Goal: Task Accomplishment & Management: Use online tool/utility

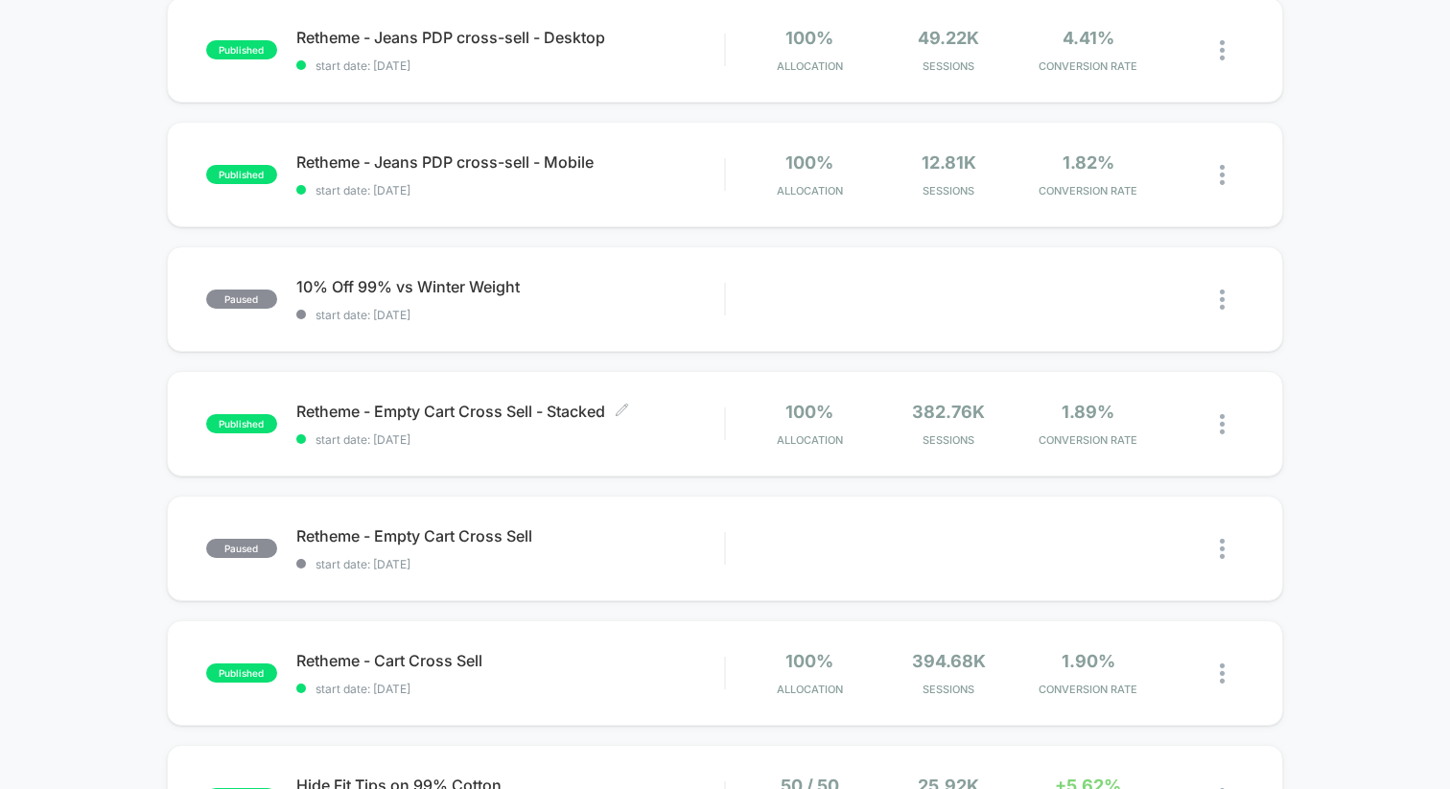
scroll to position [386, 0]
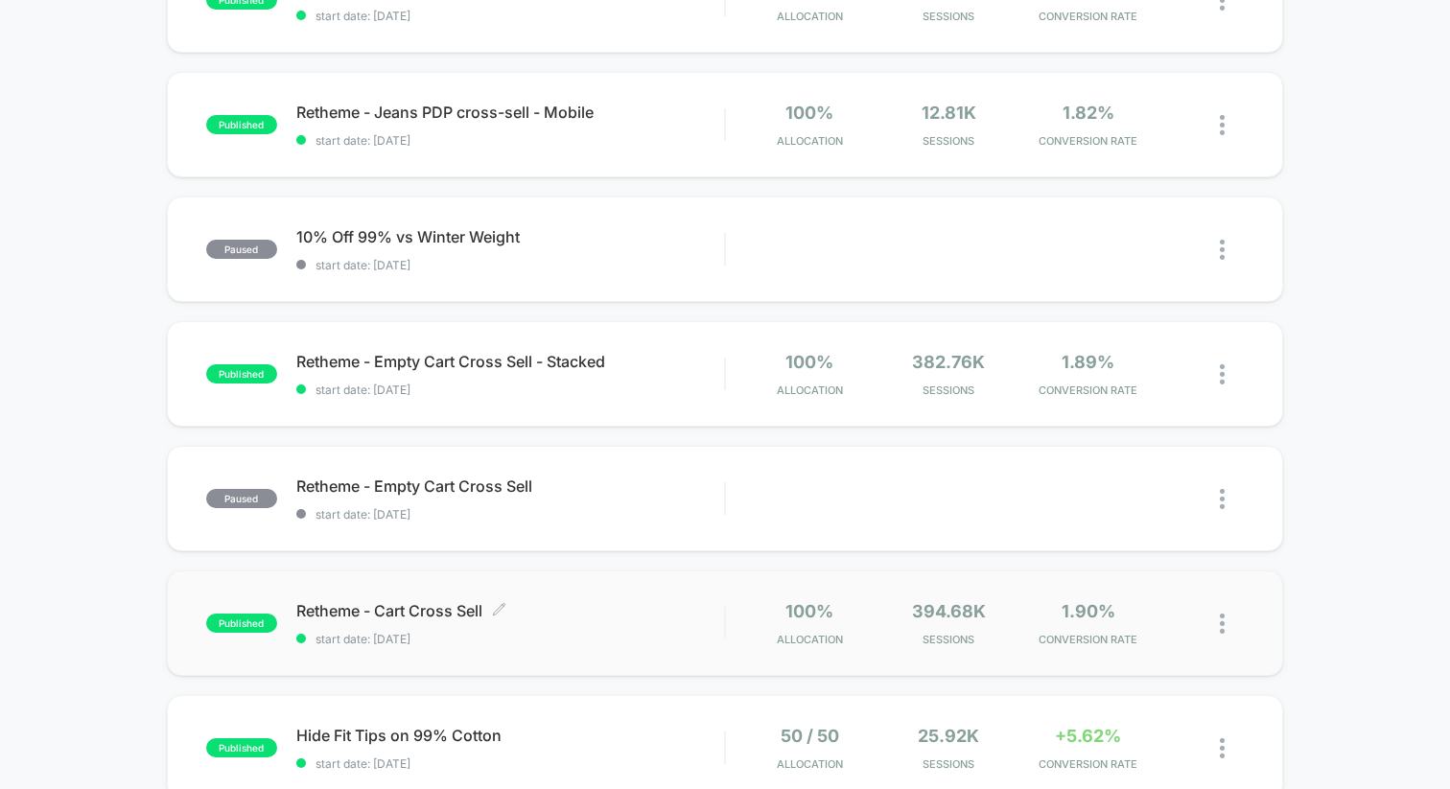
click at [392, 622] on div "Retheme - Cart Cross Sell Click to edit experience details Click to edit experi…" at bounding box center [510, 623] width 428 height 45
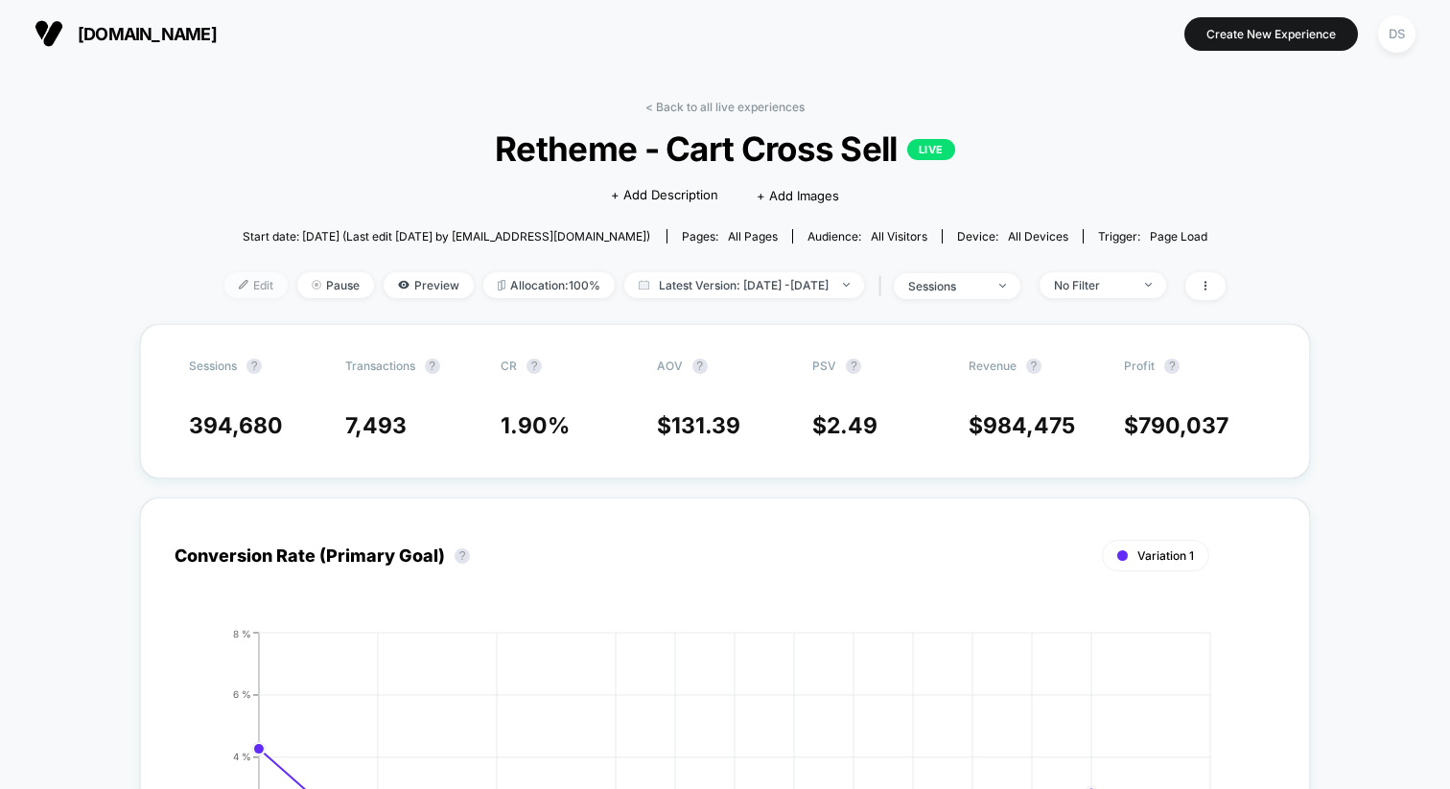
click at [224, 280] on span "Edit" at bounding box center [255, 285] width 63 height 26
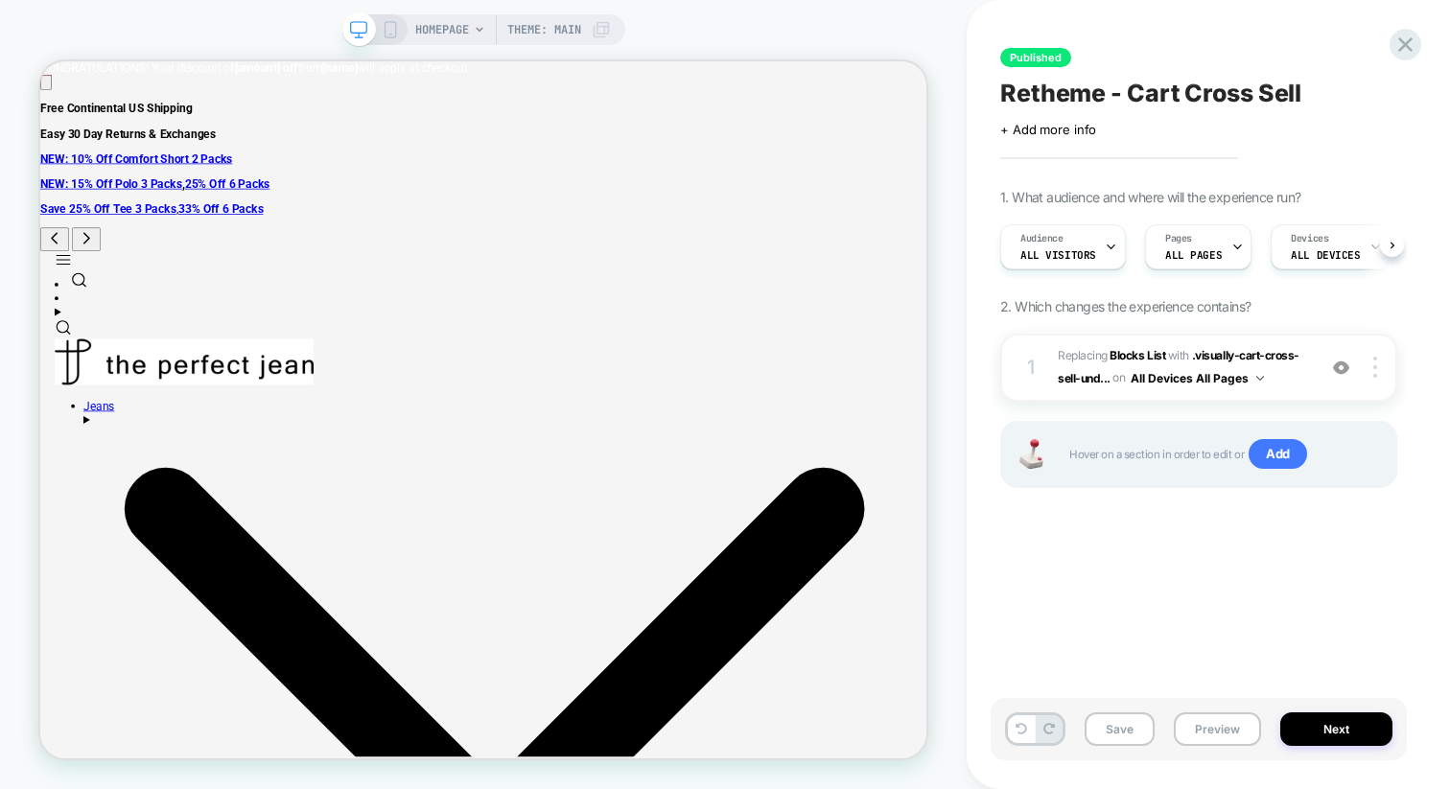
scroll to position [0, 1]
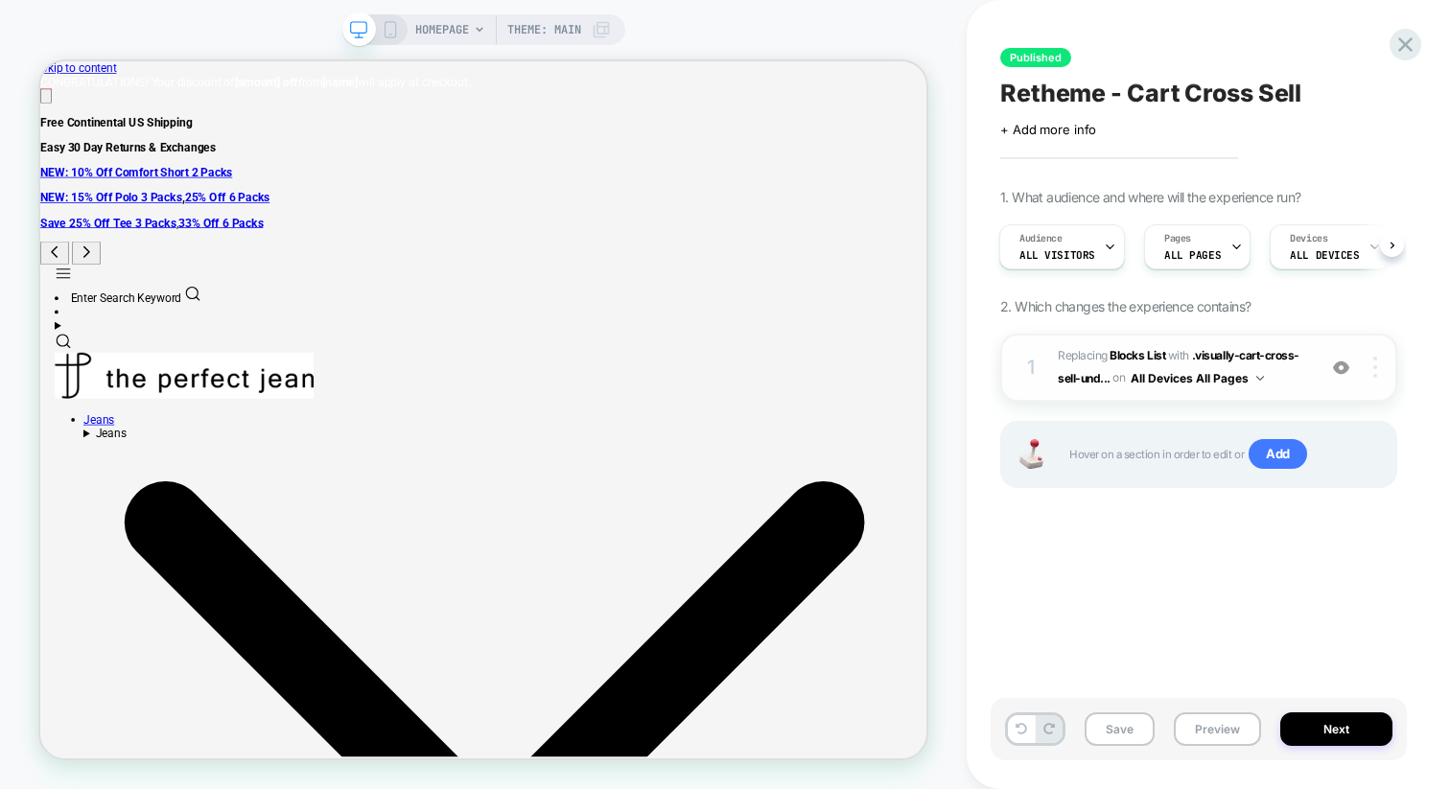
click at [1387, 367] on div at bounding box center [1378, 367] width 36 height 21
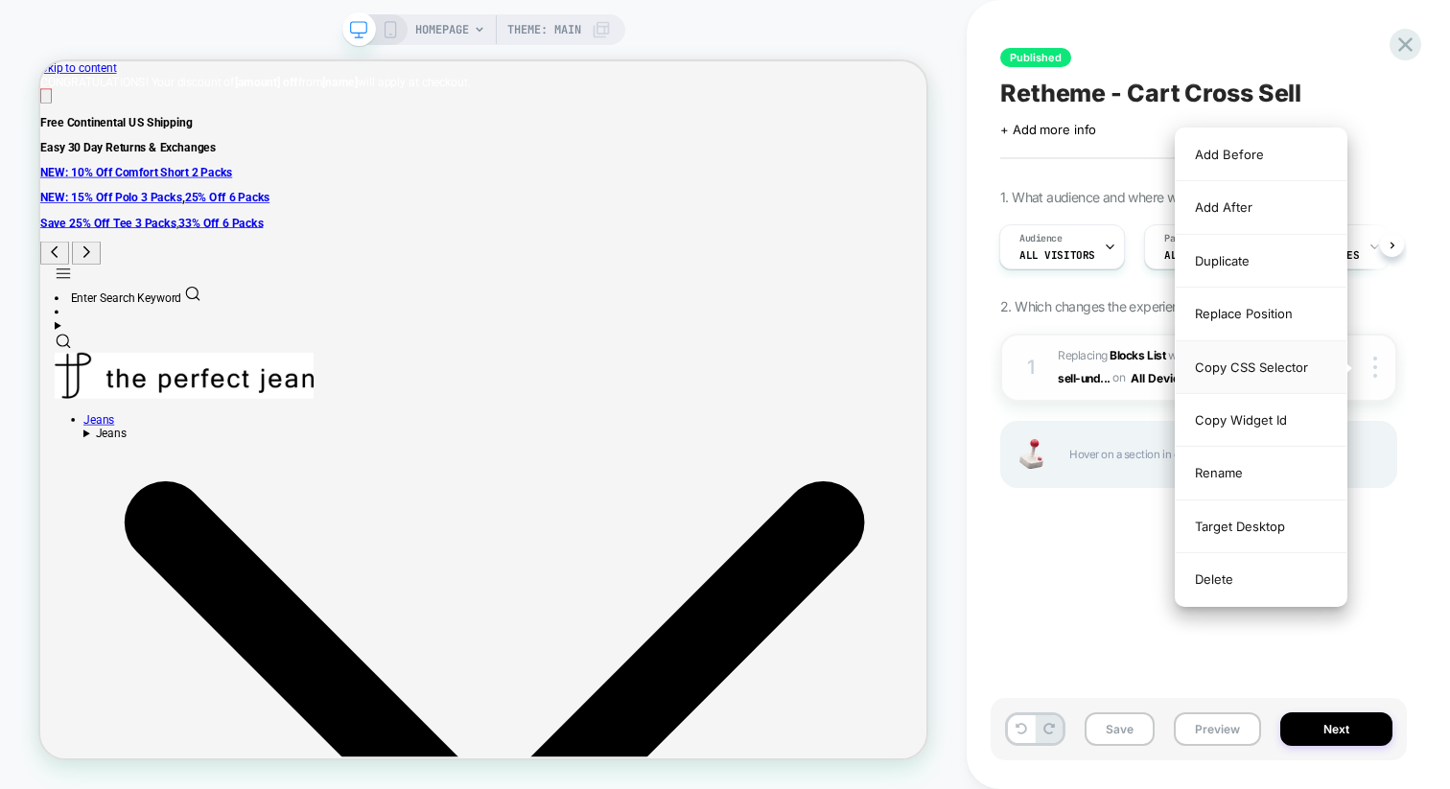
click at [1326, 370] on div "Copy CSS Selector" at bounding box center [1260, 367] width 171 height 53
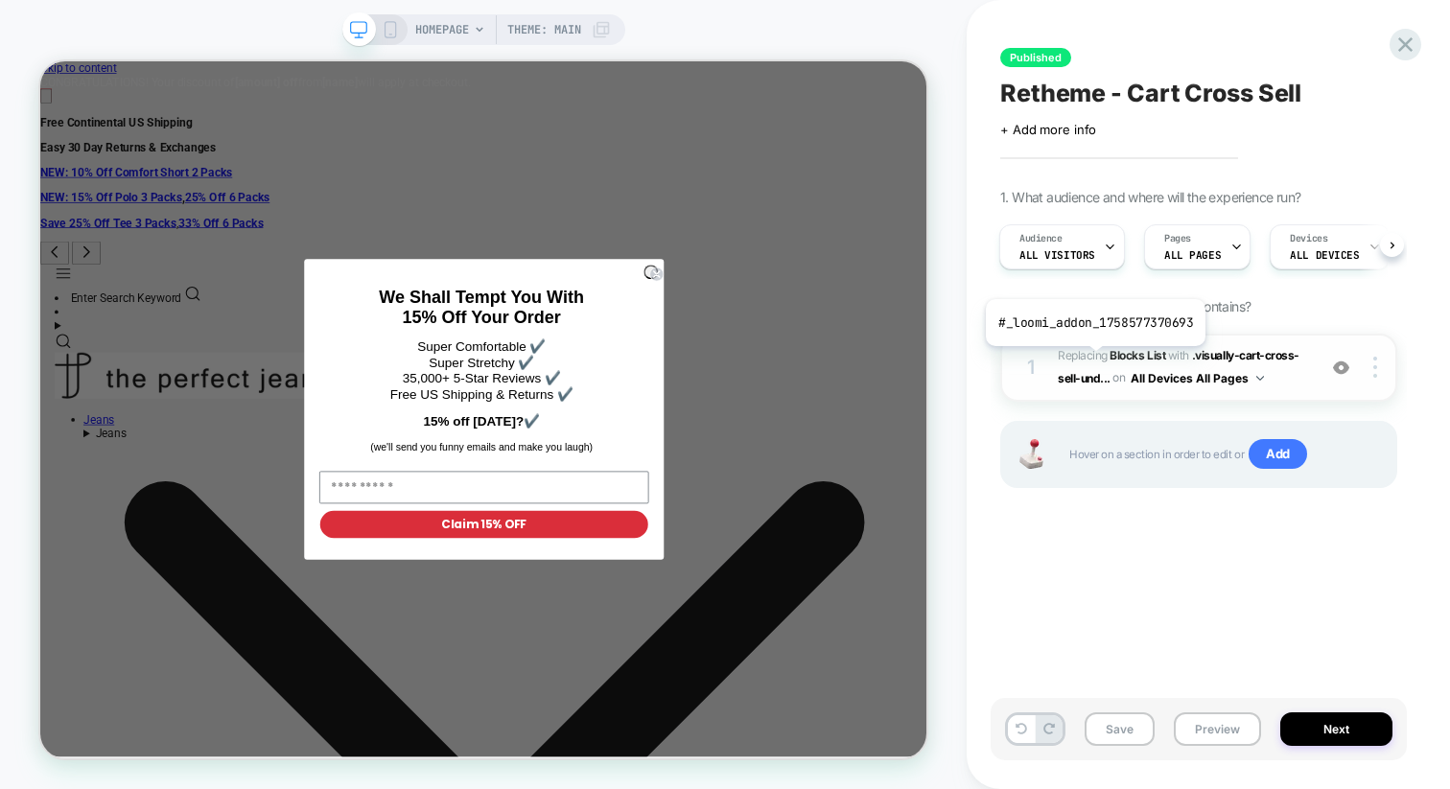
click at [1093, 361] on span "Replacing Blocks List" at bounding box center [1111, 355] width 107 height 14
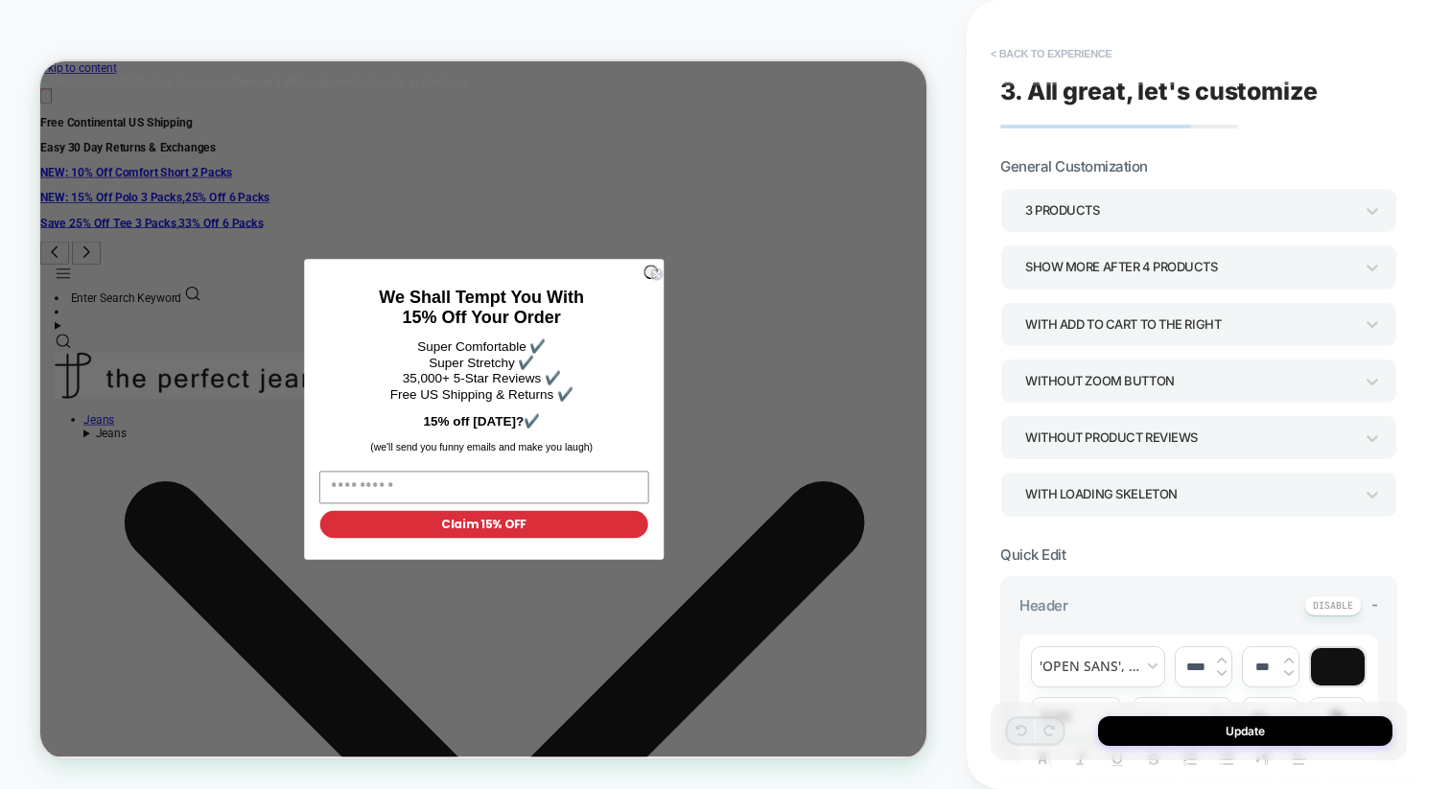
click at [1060, 58] on button "< Back to experience" at bounding box center [1051, 53] width 140 height 31
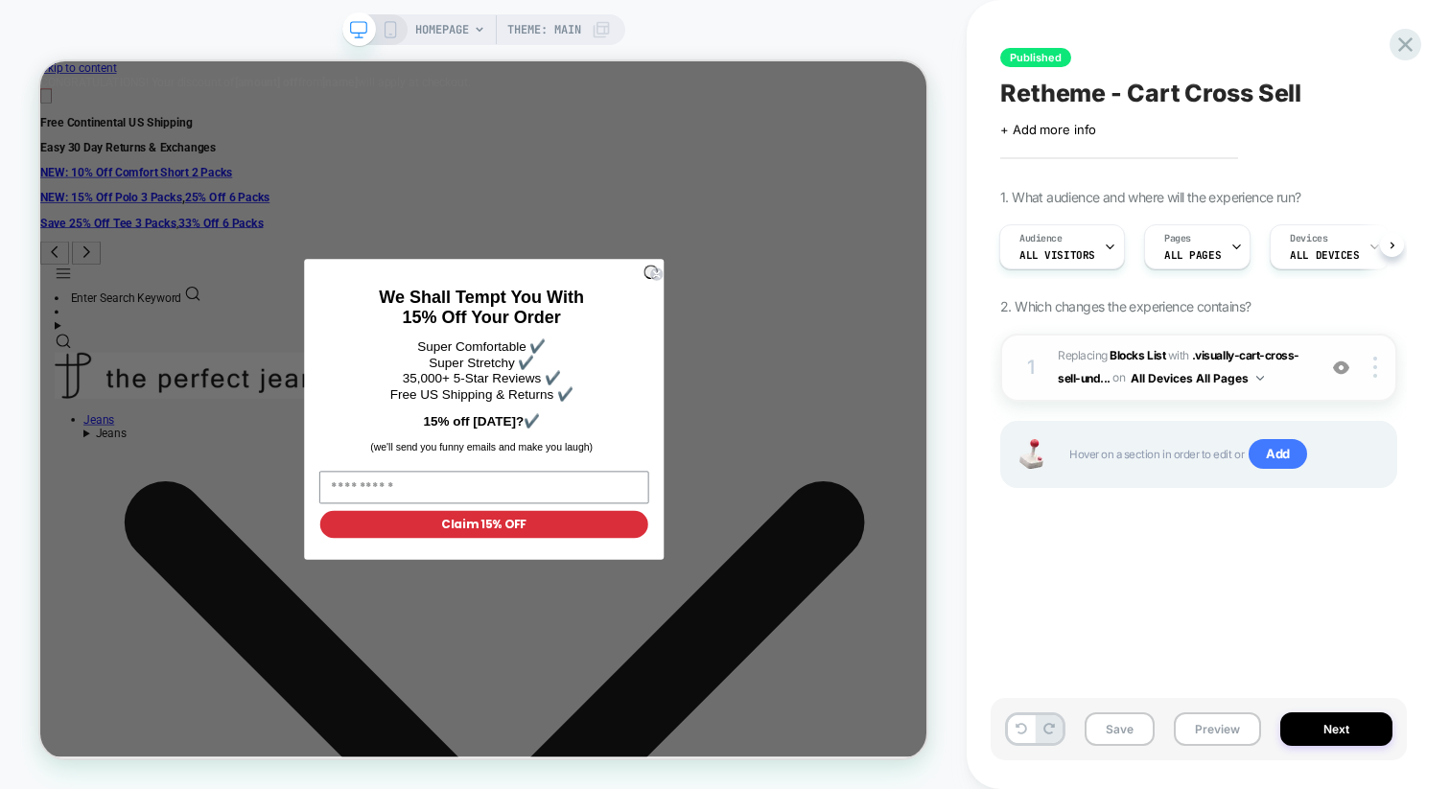
click at [1175, 354] on span "WITH" at bounding box center [1178, 355] width 21 height 14
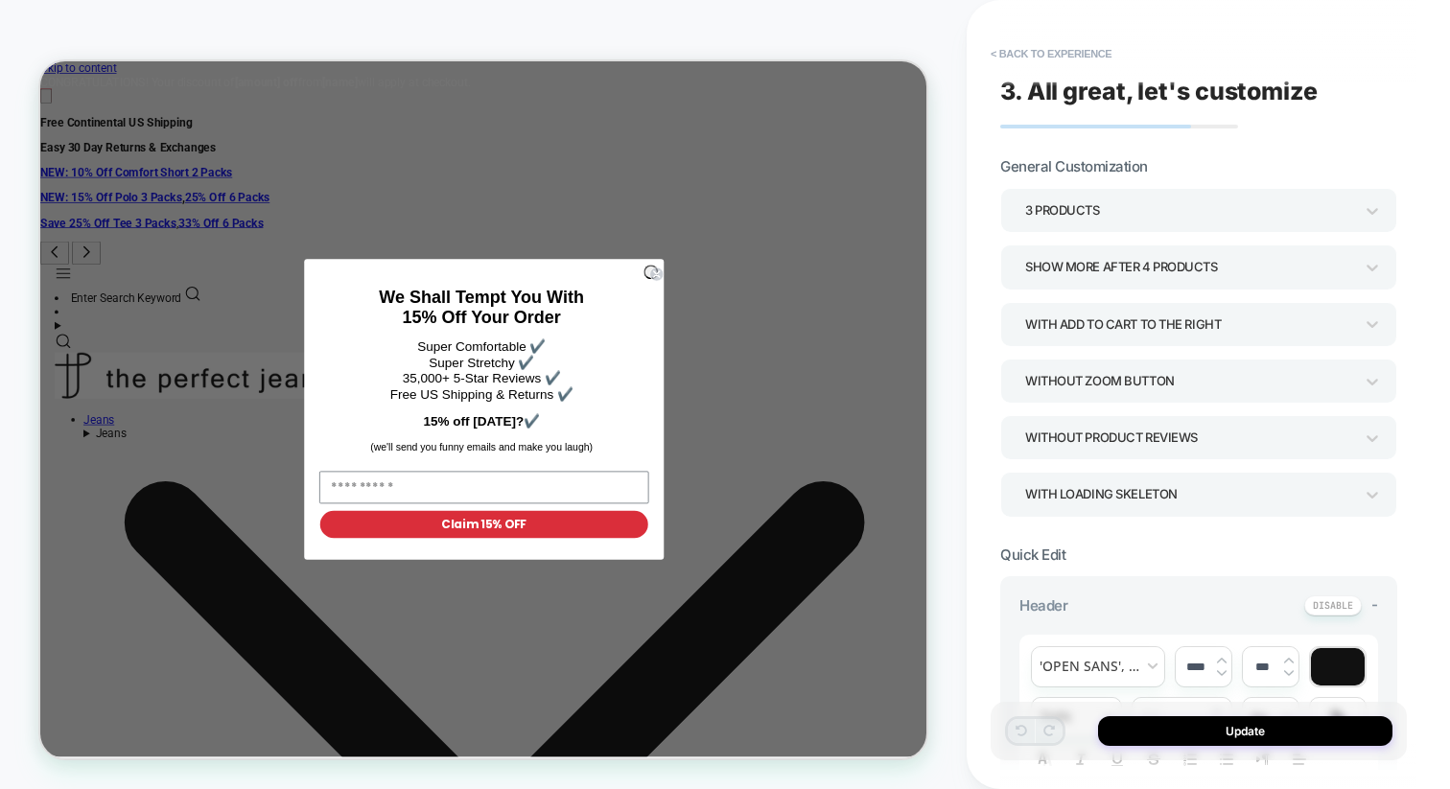
type textarea "*"
click at [1004, 58] on button "< Back to experience" at bounding box center [1051, 53] width 140 height 31
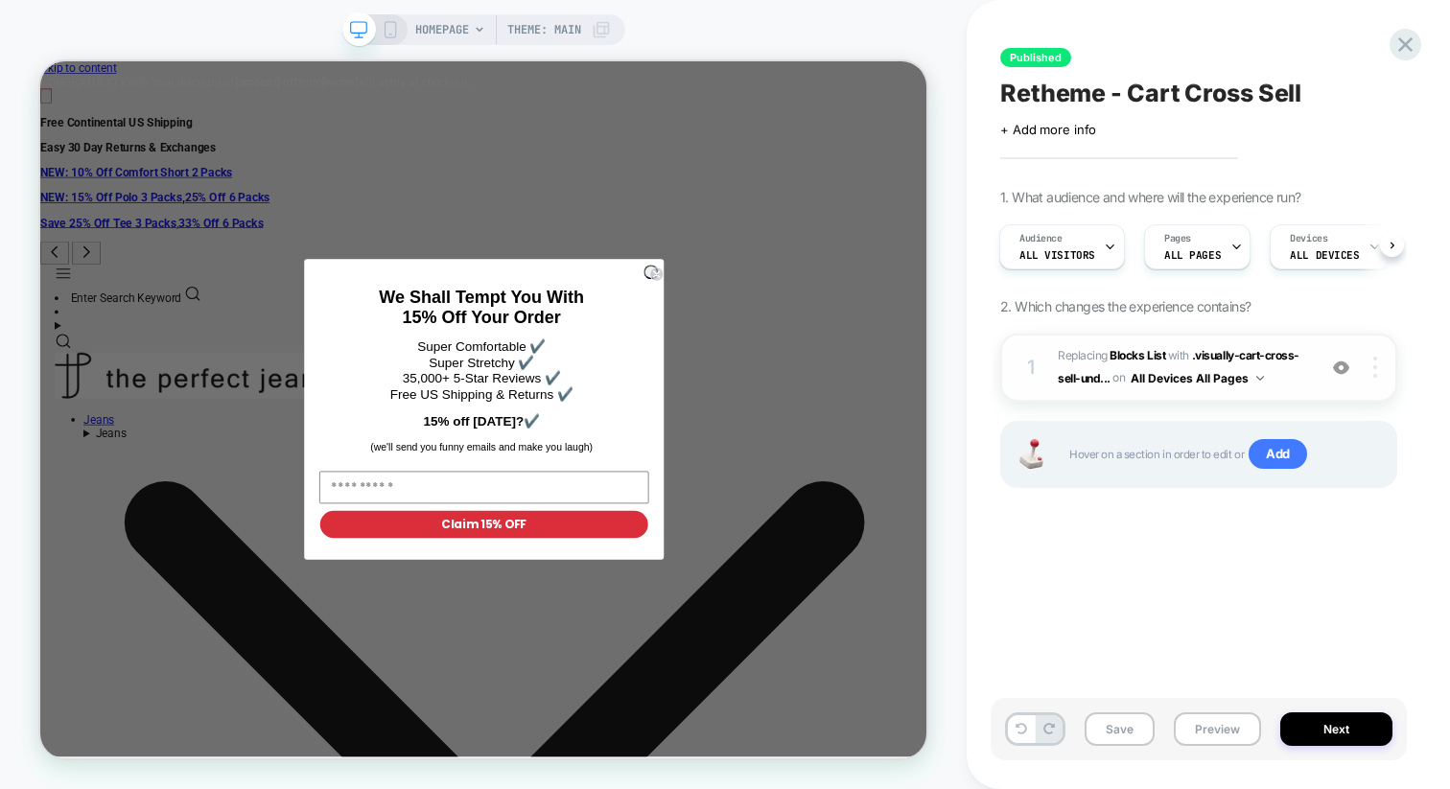
click at [1382, 366] on div at bounding box center [1378, 367] width 36 height 21
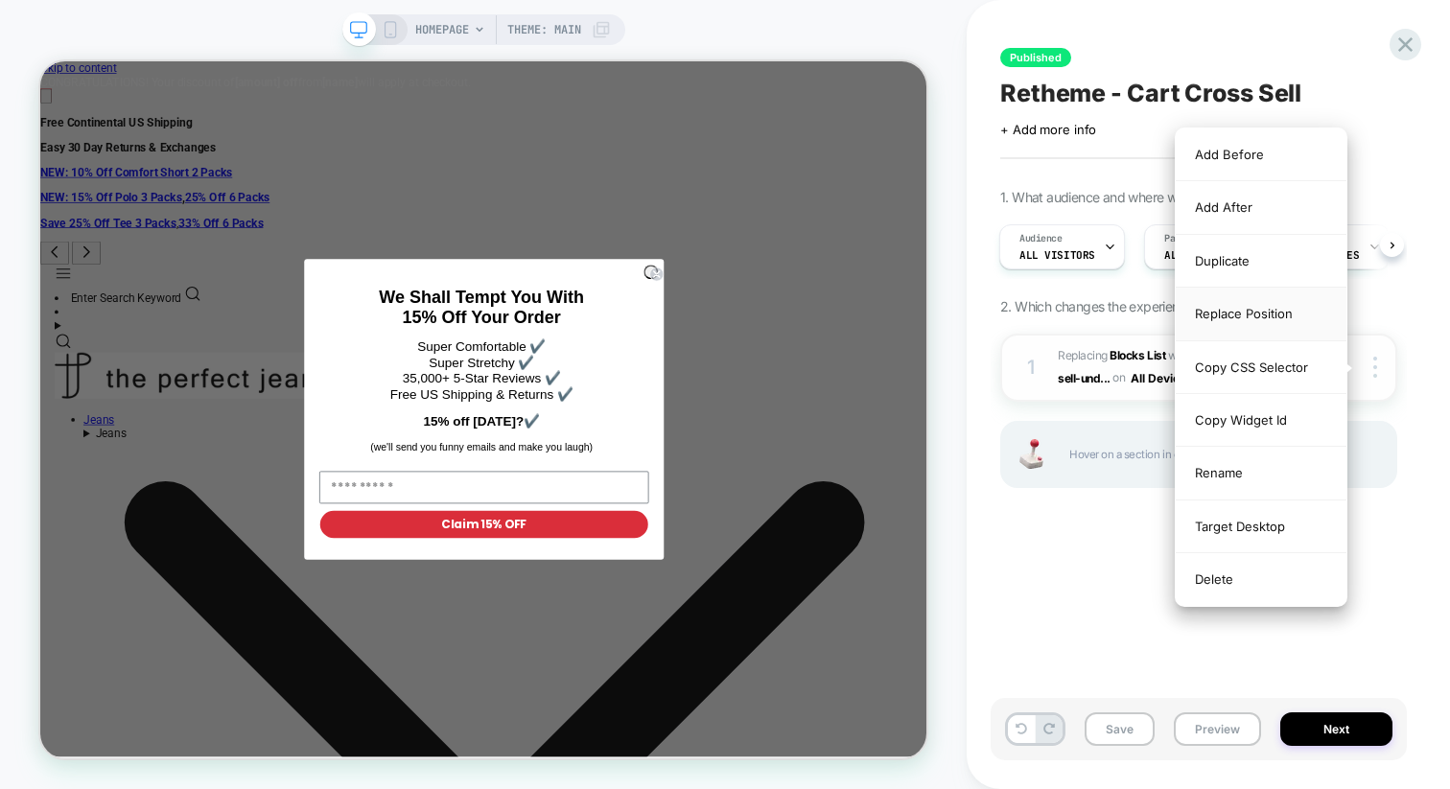
click at [1292, 321] on div "Replace Position" at bounding box center [1260, 314] width 171 height 53
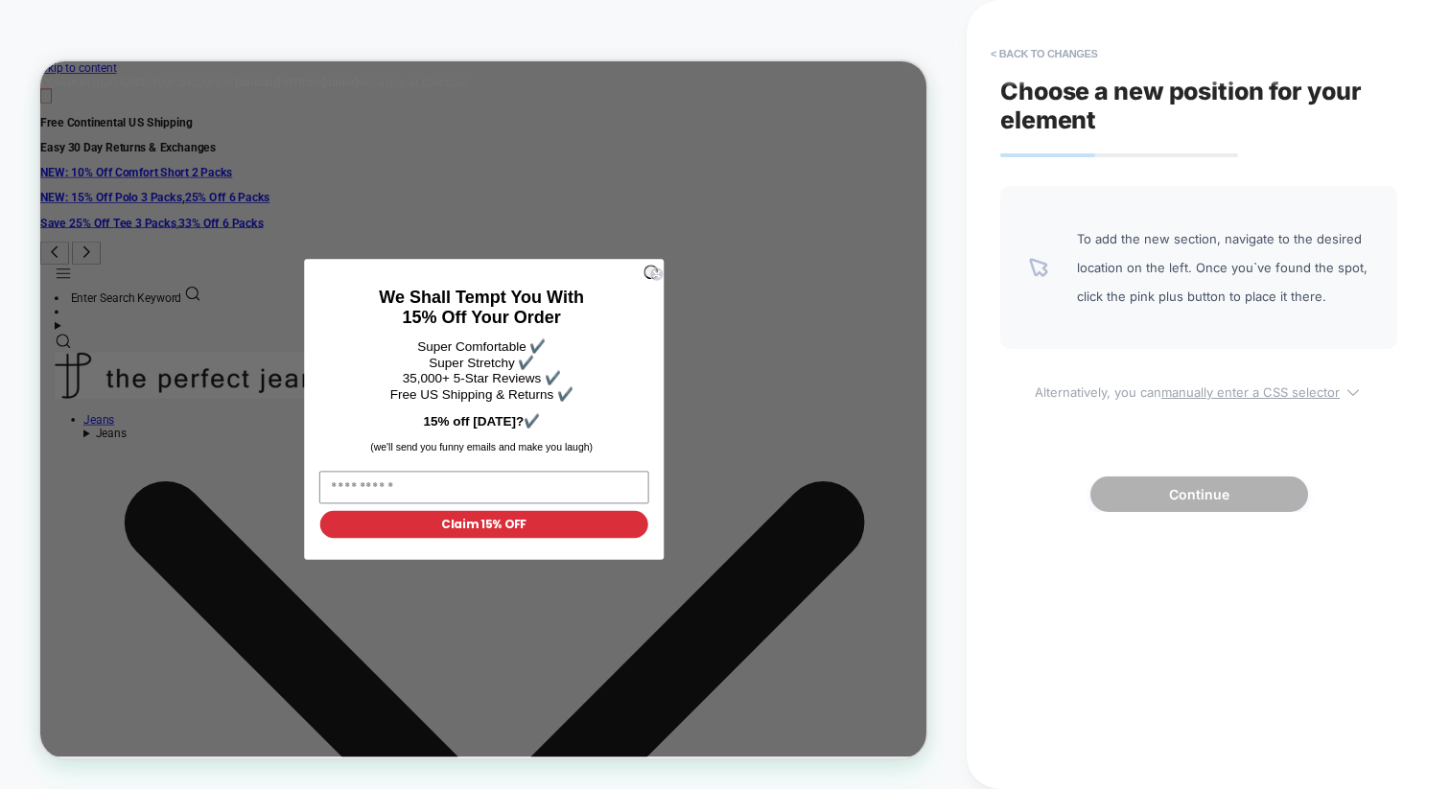
click at [1250, 385] on u "manually enter a CSS selector" at bounding box center [1250, 391] width 178 height 15
select select "*******"
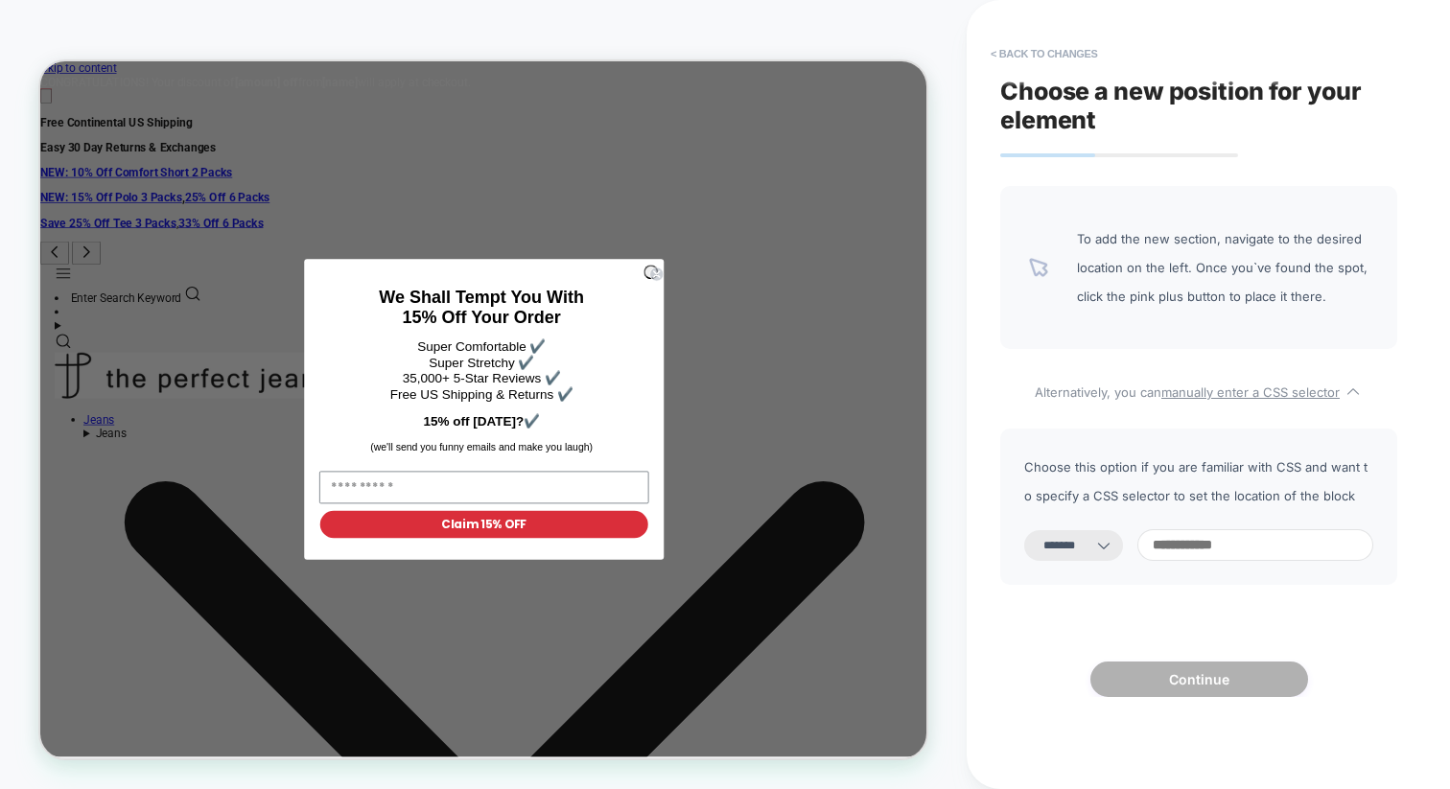
click at [1261, 555] on input at bounding box center [1255, 545] width 236 height 32
paste input "**********"
type input "**********"
select select "*********"
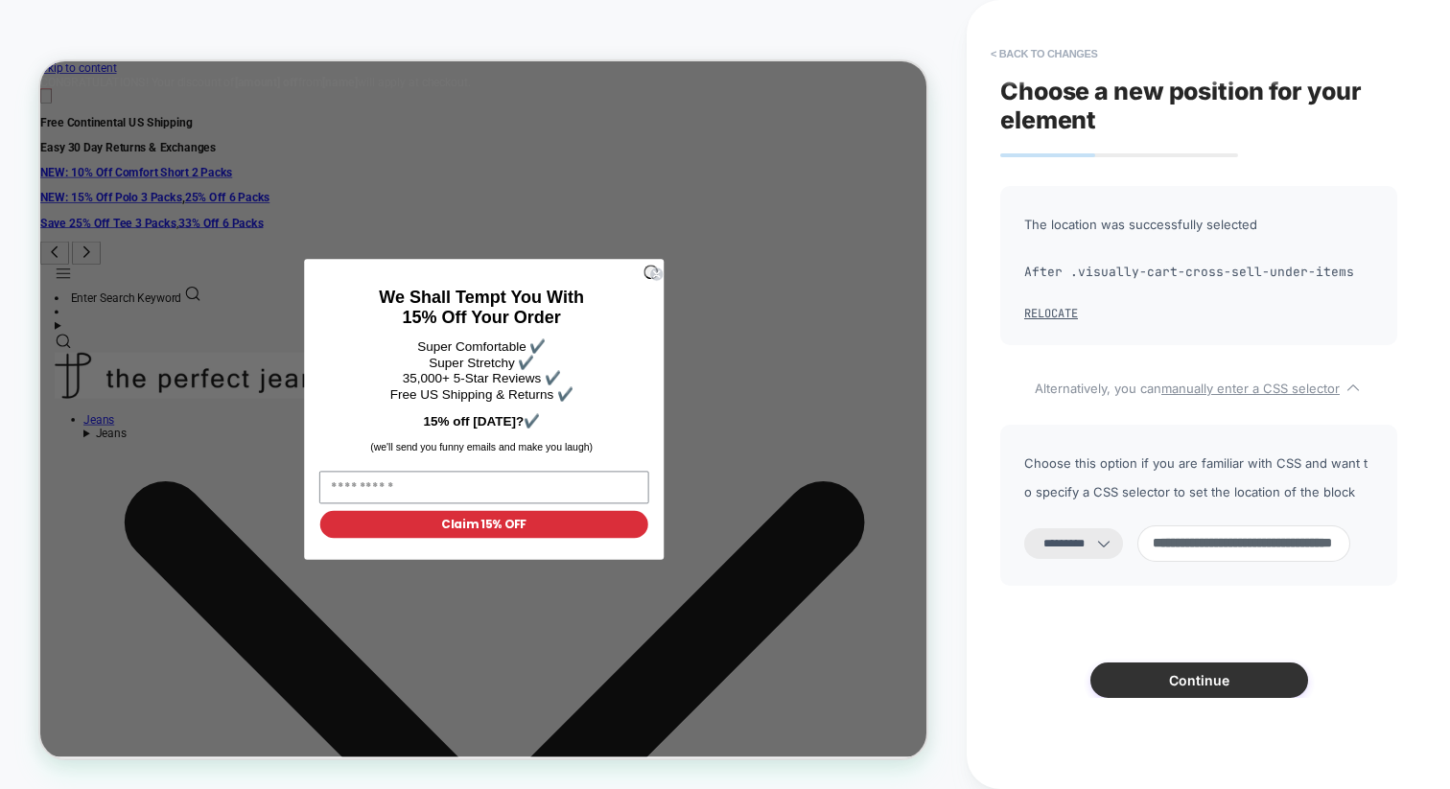
click at [1247, 671] on button "Continue" at bounding box center [1199, 680] width 218 height 35
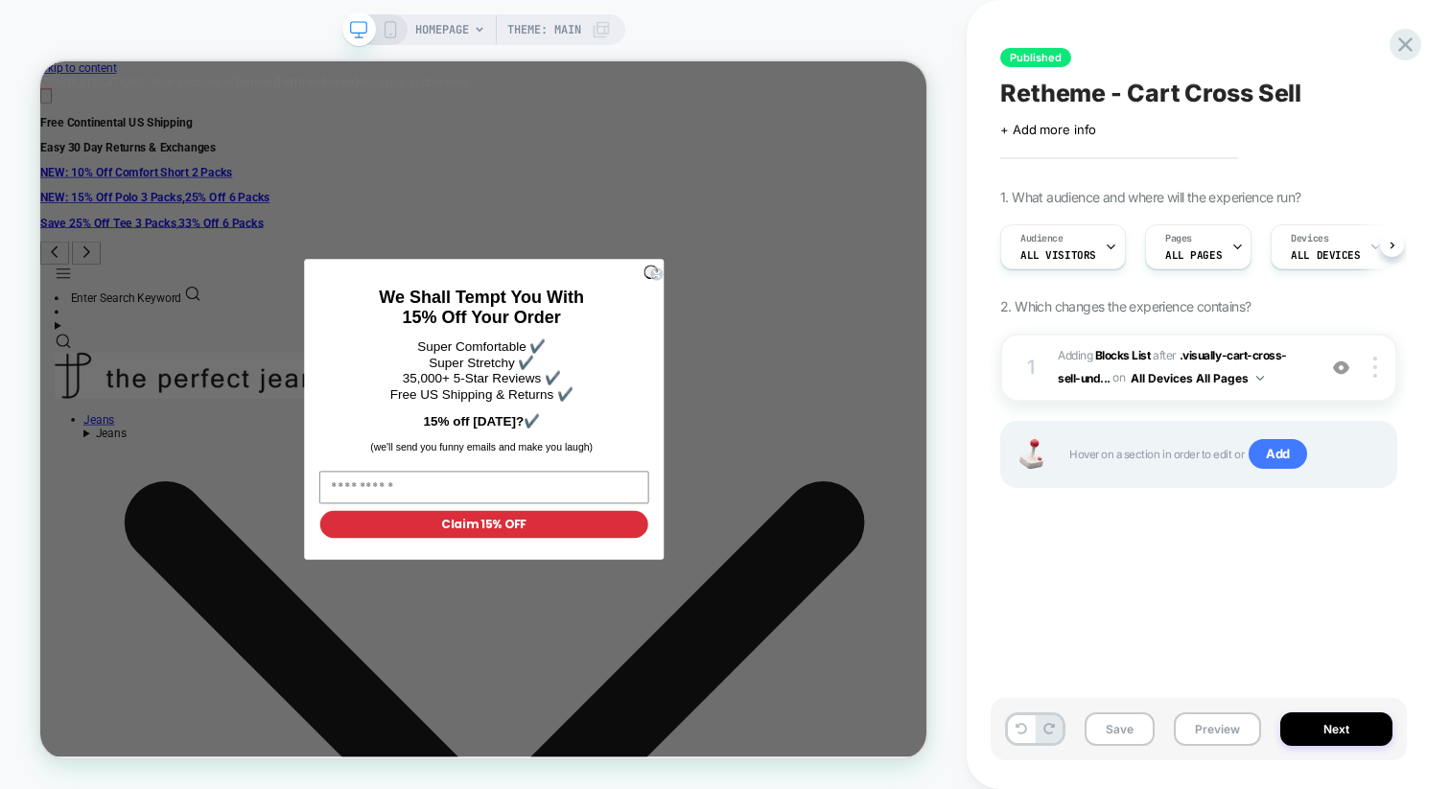
scroll to position [0, 1]
click at [843, 355] on div "We Shall Tempt You With 15% Off Your Order Super Comfortable ✔️ Super Stretchy …" at bounding box center [632, 471] width 451 height 254
click at [858, 336] on circle "Close dialog" at bounding box center [861, 345] width 18 height 18
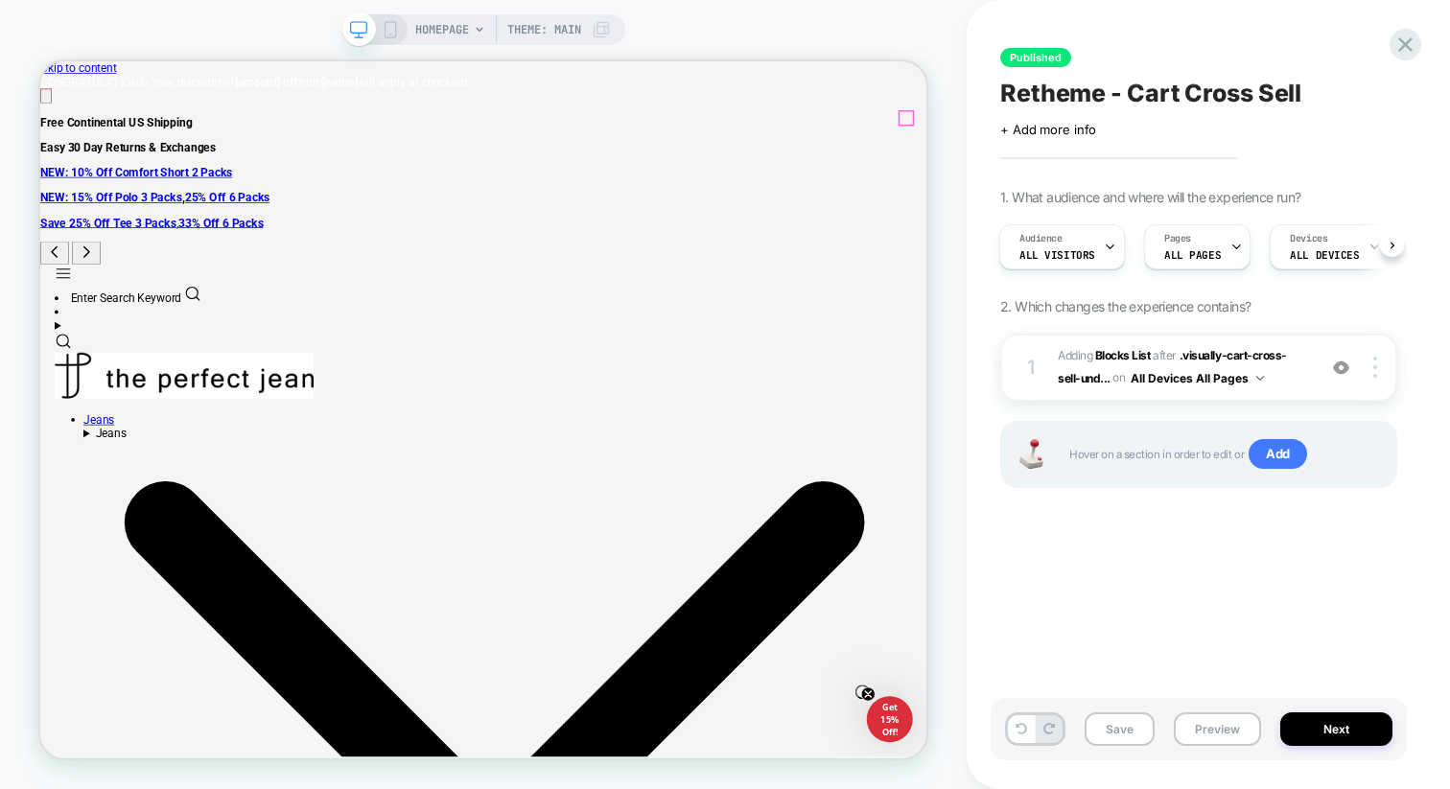
click at [542, 26] on span "Theme: MAIN" at bounding box center [544, 29] width 74 height 31
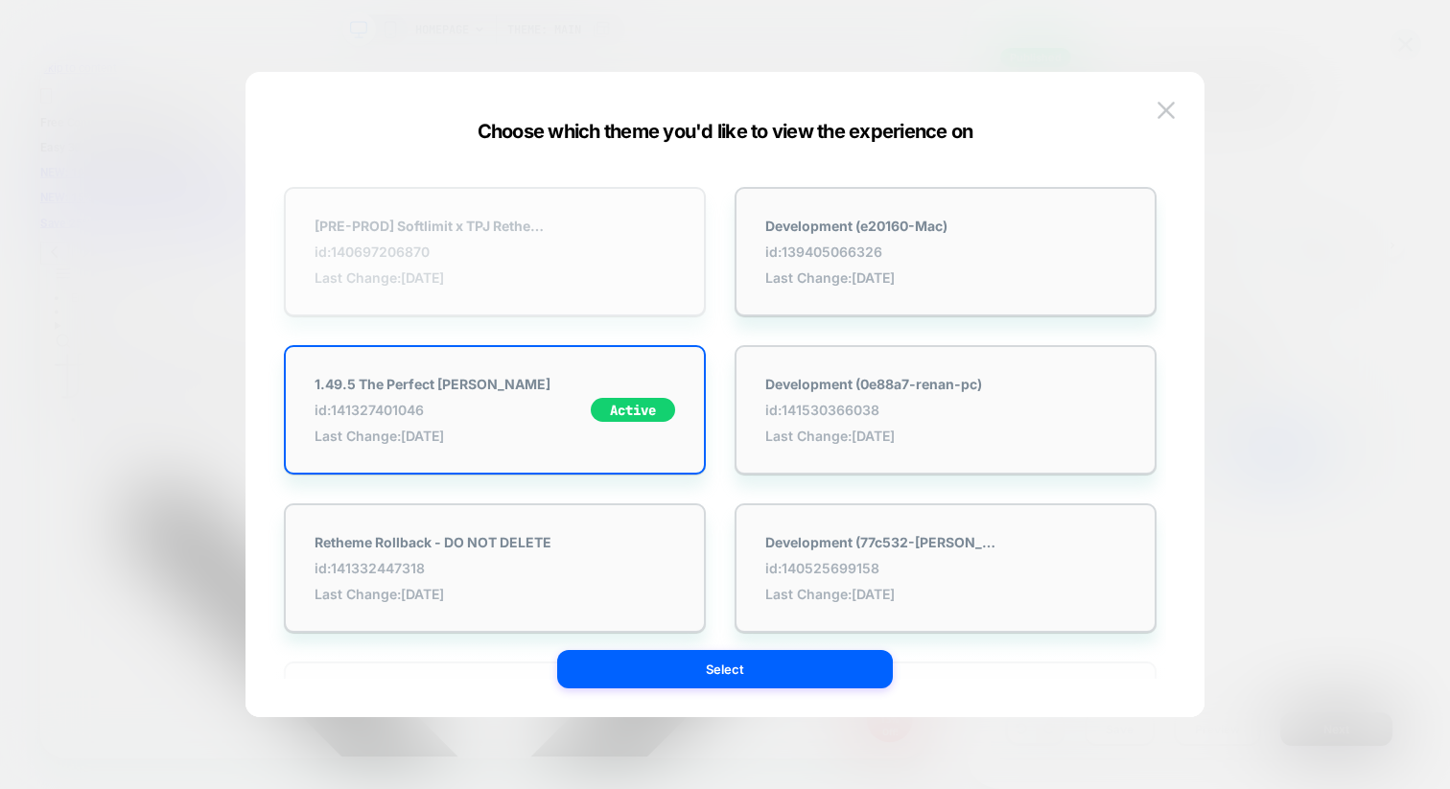
click at [534, 224] on strong "[PRE-PROD] Softlimit x TPJ Retheme - DO NOT DELETE" at bounding box center [434, 226] width 240 height 16
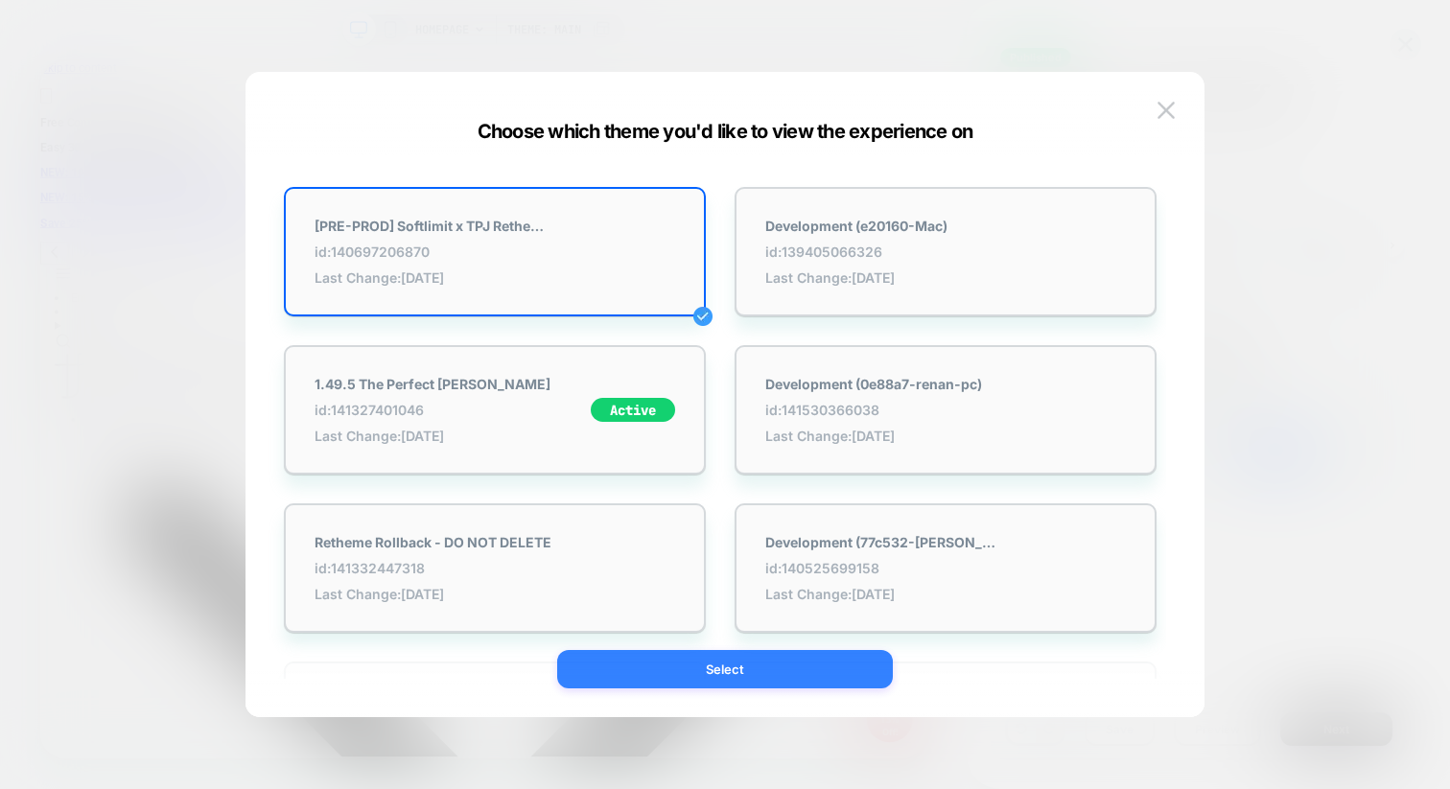
click at [747, 663] on button "Select" at bounding box center [725, 669] width 336 height 38
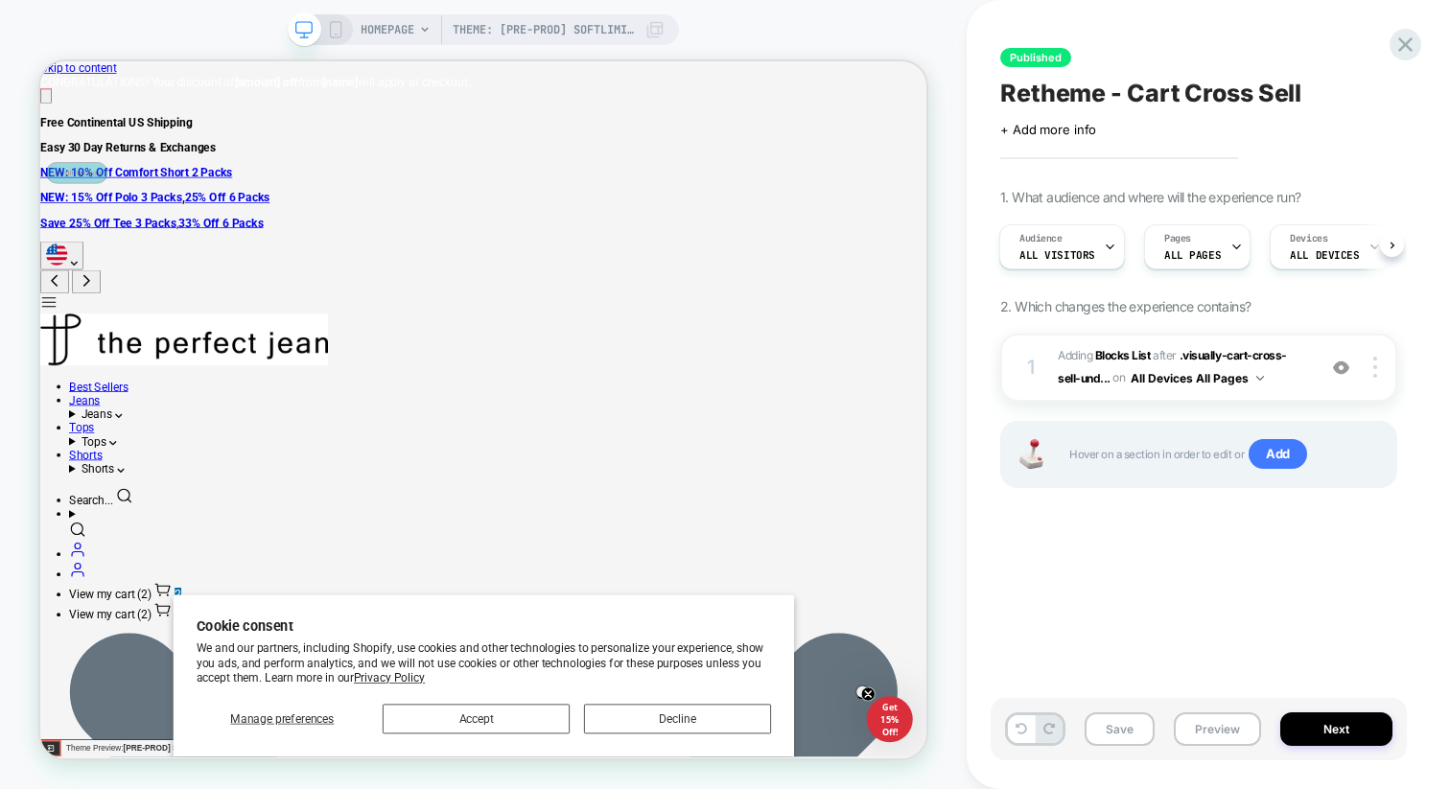
scroll to position [0, 2]
click at [216, 755] on icon at bounding box center [204, 766] width 23 height 23
click at [1287, 244] on div "Trigger Page Load" at bounding box center [1278, 246] width 95 height 43
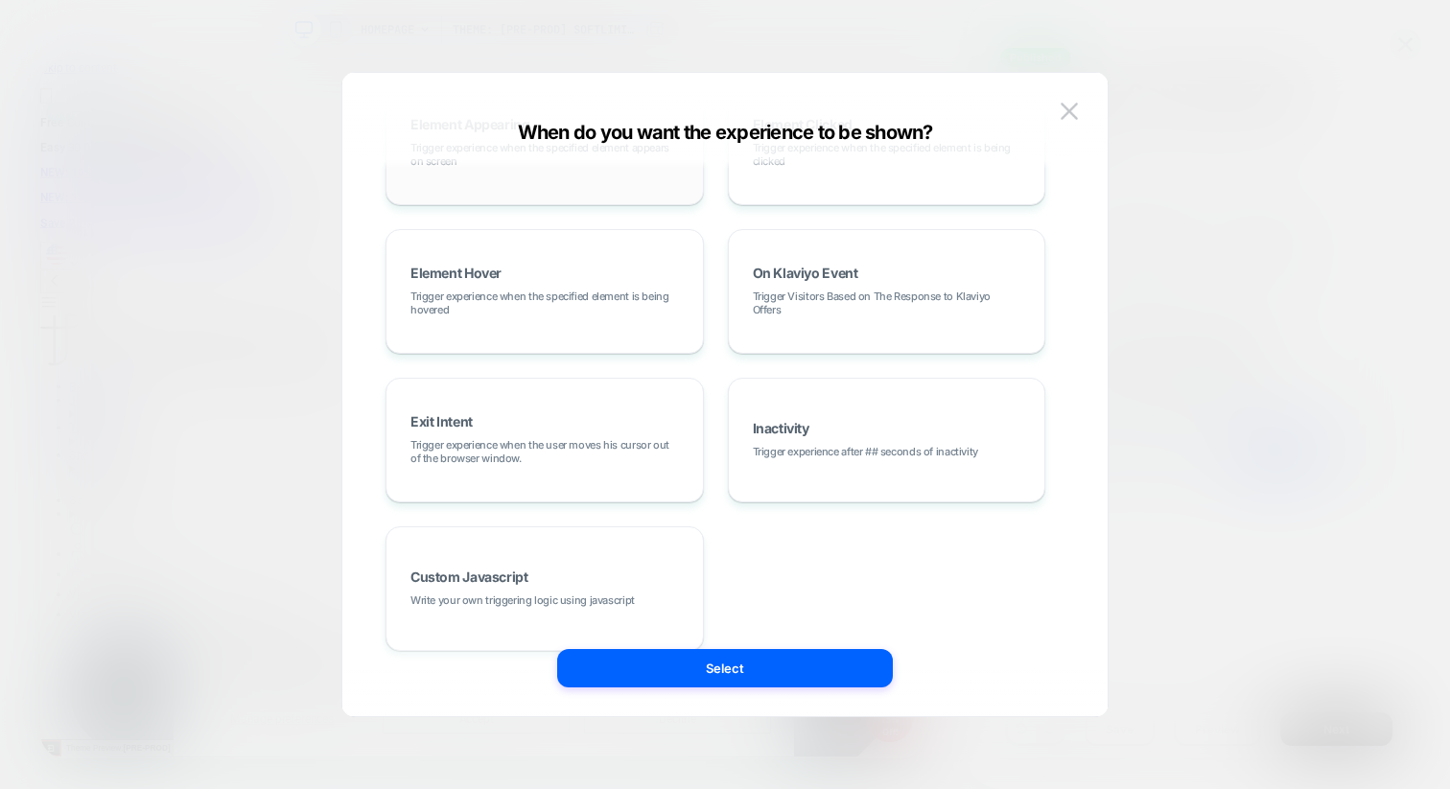
scroll to position [268, 0]
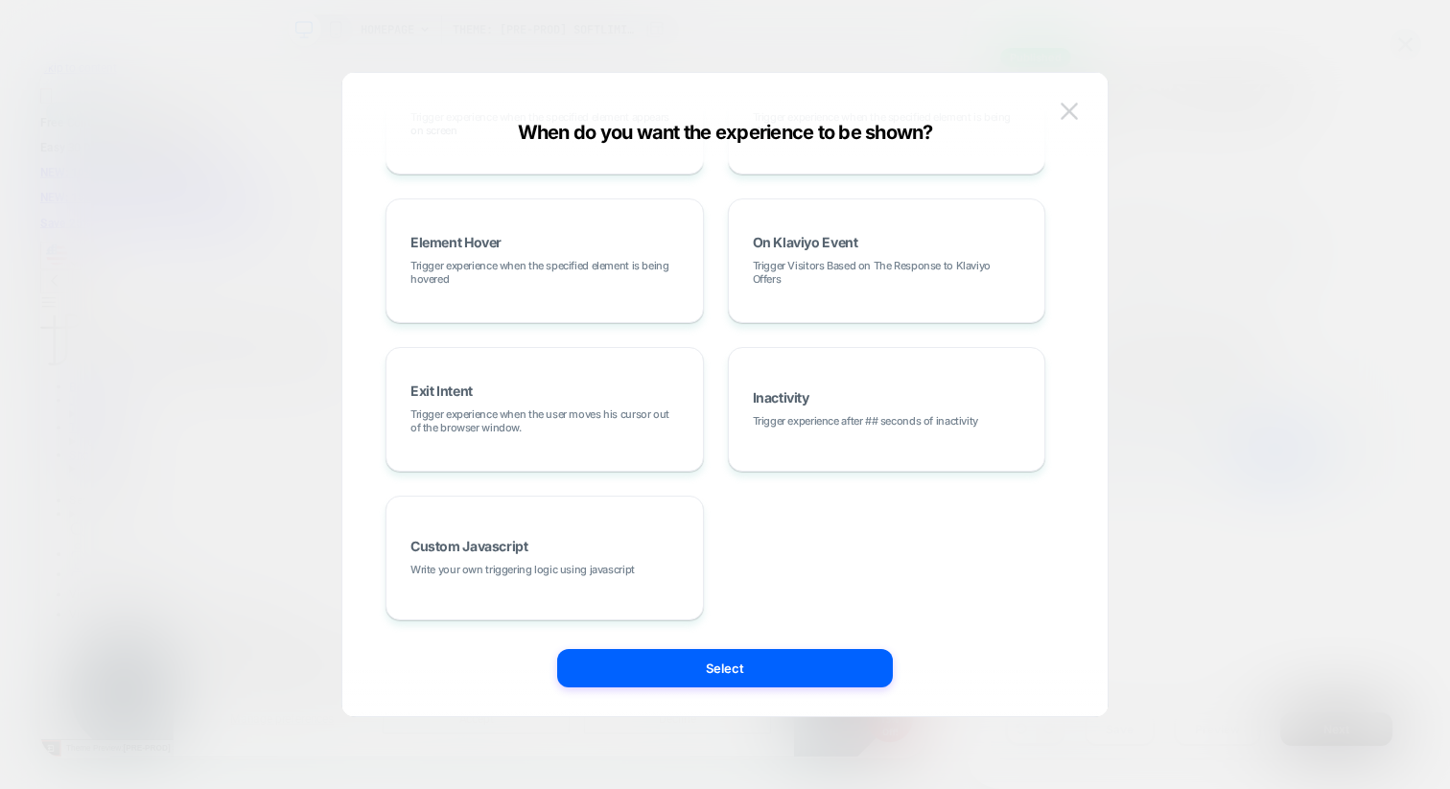
click at [1062, 113] on img at bounding box center [1068, 111] width 17 height 16
